Goal: Check status: Check status

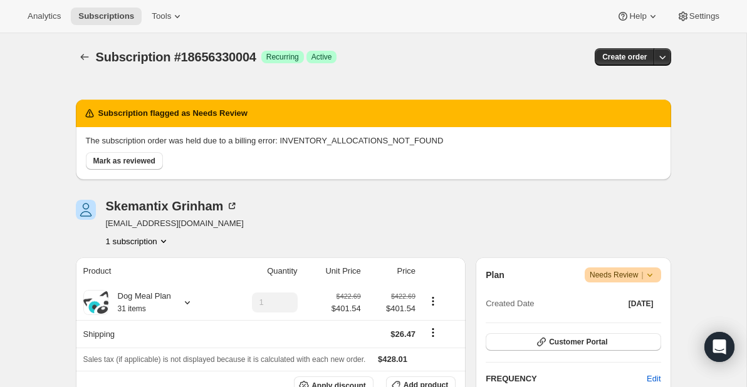
click at [85, 54] on icon "Subscriptions" at bounding box center [84, 57] width 13 height 13
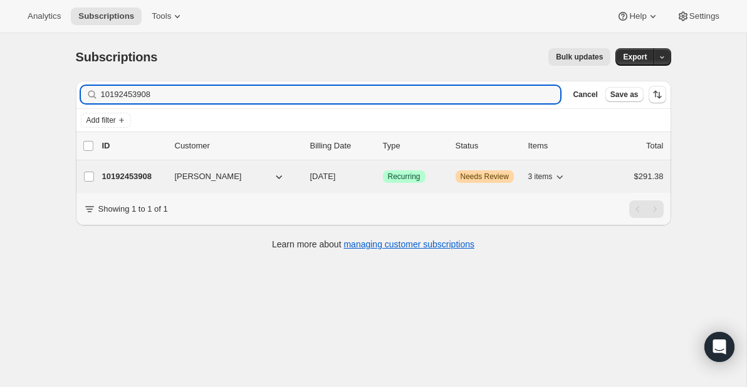
type input "10192453908"
click at [142, 173] on p "10192453908" at bounding box center [133, 176] width 63 height 13
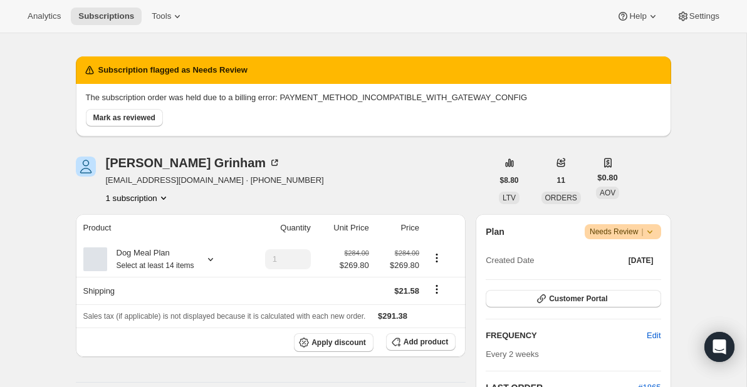
scroll to position [46, 0]
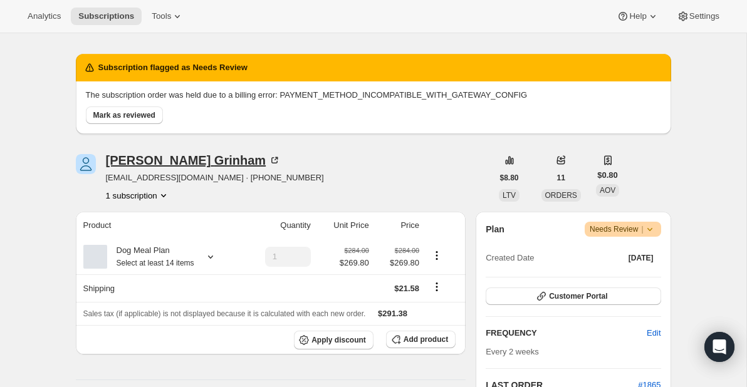
click at [195, 160] on div "[PERSON_NAME]" at bounding box center [193, 160] width 175 height 13
